Goal: Task Accomplishment & Management: Use online tool/utility

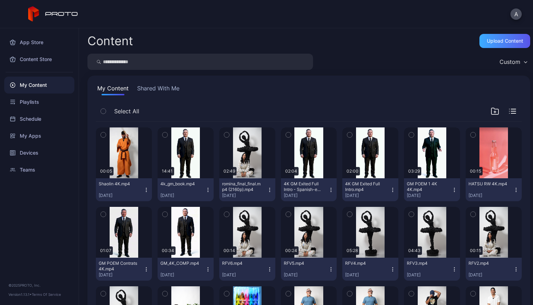
click at [504, 43] on div "Upload Content" at bounding box center [505, 41] width 36 height 6
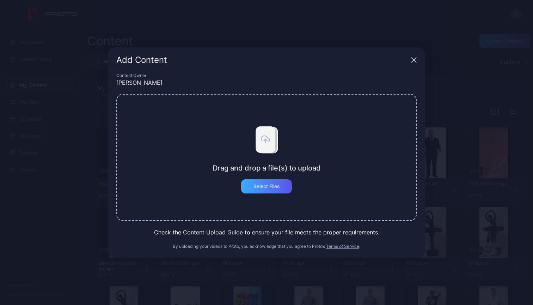
click at [266, 190] on div "Select Files" at bounding box center [266, 186] width 51 height 14
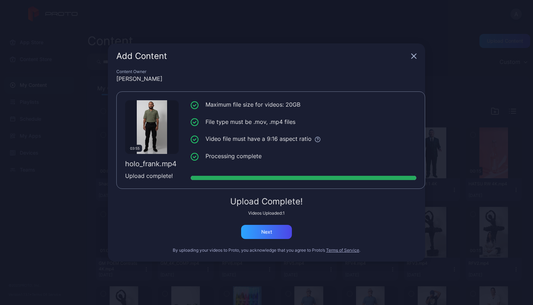
click at [282, 239] on div "Content Owner [PERSON_NAME] 03:55 holo_frank.mp4 Upload complete! Maximum file …" at bounding box center [266, 165] width 317 height 193
click at [280, 236] on div "Next" at bounding box center [266, 232] width 51 height 14
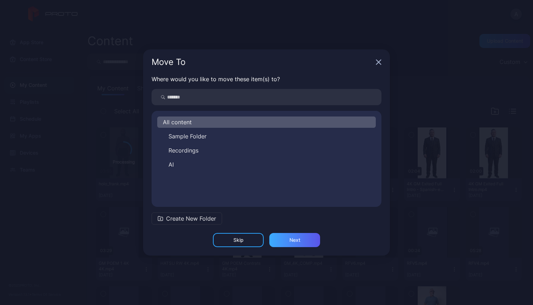
click at [307, 241] on div "Next" at bounding box center [294, 240] width 51 height 14
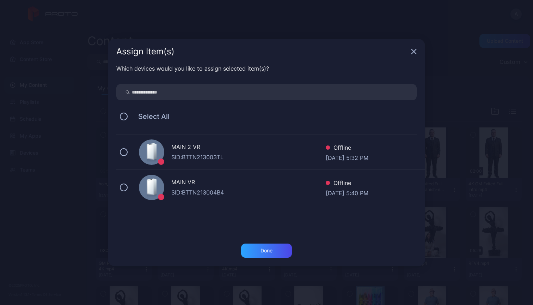
click at [130, 181] on div "MAIN VR SID: BTTN213004B4 Offline [DATE] 5:40 PM" at bounding box center [270, 187] width 309 height 35
click at [275, 251] on div "Done" at bounding box center [266, 250] width 51 height 14
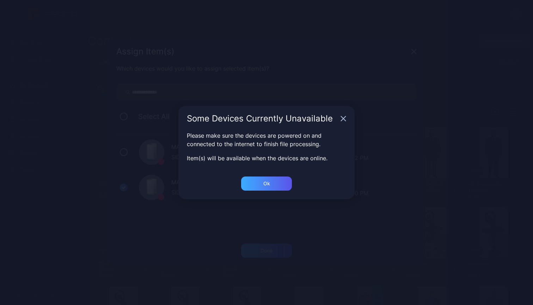
click at [284, 183] on div "Ok" at bounding box center [266, 183] width 51 height 14
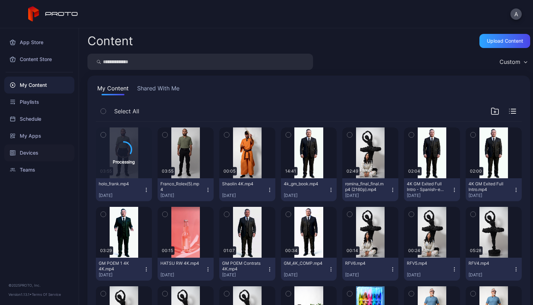
click at [25, 153] on div "Devices" at bounding box center [39, 152] width 70 height 17
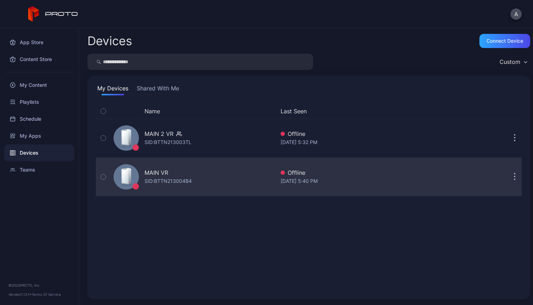
click at [167, 169] on div "MAIN VR" at bounding box center [157, 172] width 24 height 8
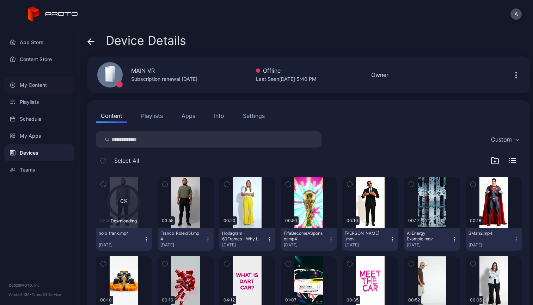
click at [34, 83] on div "My Content" at bounding box center [39, 85] width 70 height 17
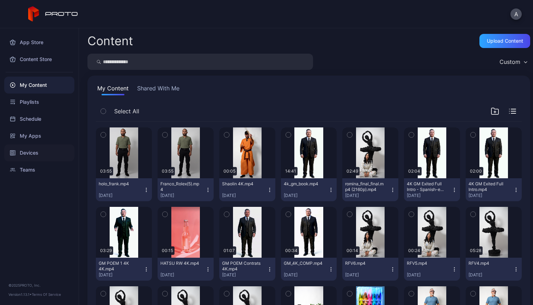
click at [28, 148] on div "Devices" at bounding box center [39, 152] width 70 height 17
